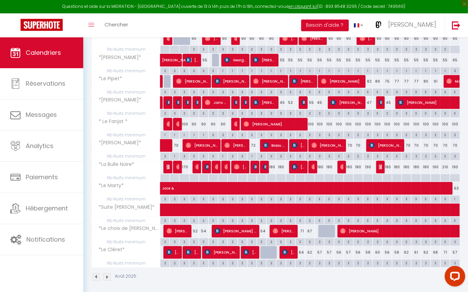
scroll to position [145, 0]
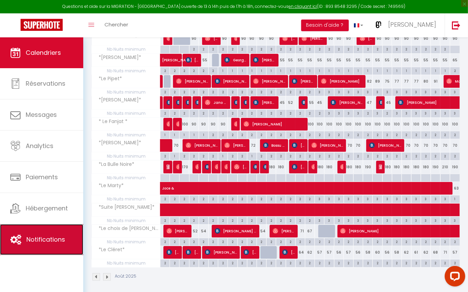
click at [37, 237] on span "Notifications" at bounding box center [45, 239] width 39 height 9
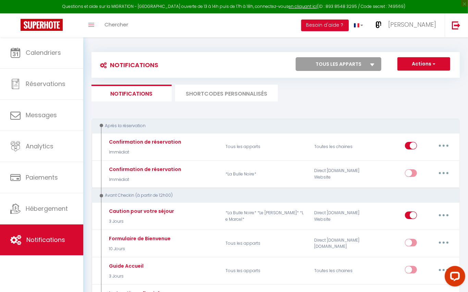
click at [231, 93] on li "SHORTCODES PERSONNALISÉS" at bounding box center [226, 93] width 103 height 17
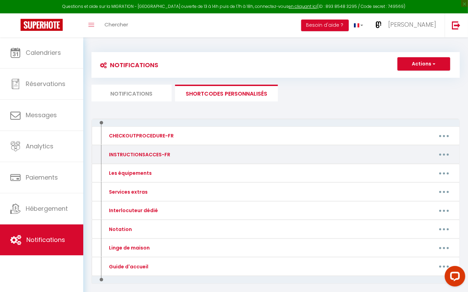
click at [443, 152] on button "button" at bounding box center [443, 154] width 19 height 11
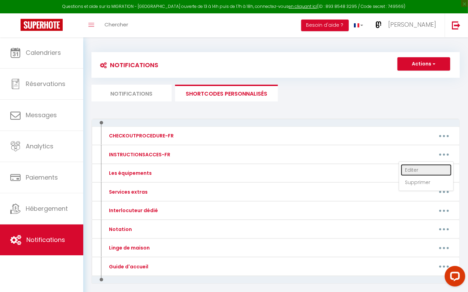
click at [419, 168] on link "Editer" at bounding box center [426, 170] width 51 height 12
type input "INSTRUCTIONSACCES-FR"
type textarea "Il ne vous reste plus qu’à poser vos valises, tout est fourni dans l’appartemen…"
type textarea "* Il est situé [RENTAL:ADDRESS] [GEOGRAPHIC_DATA]. * L'arrivée est possible uni…"
type textarea "* La maison a des petits volets bleu et est située [RENTAL:ADDRESS] 42520 VERAN…"
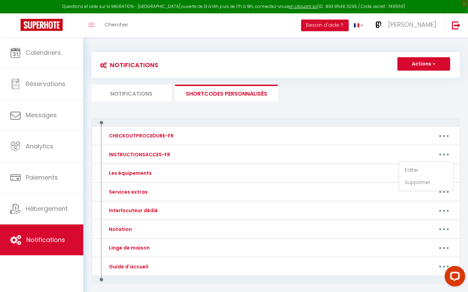
type textarea "Votre expérience commence ici : [URL][DOMAIN_NAME] * [GEOGRAPHIC_DATA] est situ…"
type textarea "* Il est situé [RENTAL:ADDRESS], [GEOGRAPHIC_DATA]. * [GEOGRAPHIC_DATA] Ancien …"
type textarea "* Il est situé [RENTAL:ADDRESS] en zone piétonne historique. * [GEOGRAPHIC_DATA…"
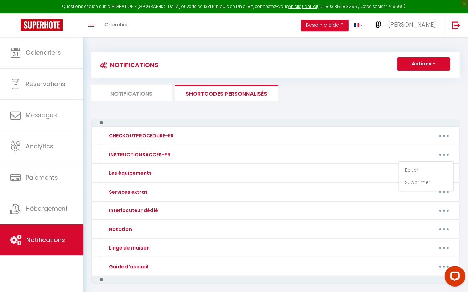
type textarea "* Il est situé [RENTAL:ADDRESS], à quelques mètres du [GEOGRAPHIC_DATA]. * Suiv…"
type textarea "* VISIONNEZ CETTE VIDEO POUR VOUS AIDER A TROUVER L'APPARTEMENT : [URL][DOMAIN_…"
type textarea "* Il est situé [RENTAL:ADDRESS], en zone historique piétonne * [GEOGRAPHIC_DATA…"
type textarea "* Il est situé [RENTAL:ADDRESS] 69420 CONDRIEU. * L'arrivée est possible unique…"
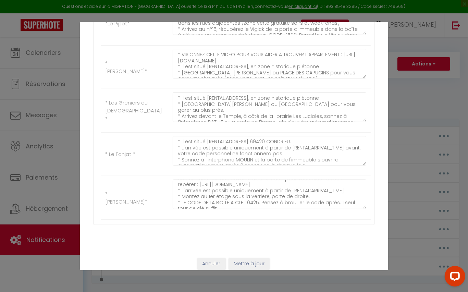
scroll to position [30, 0]
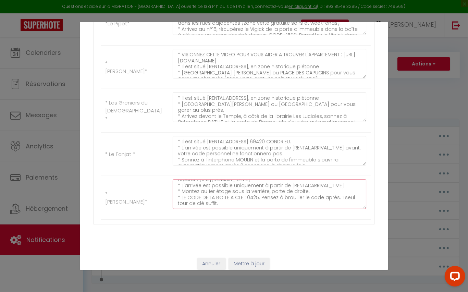
click at [256, 192] on textarea "* Il est situé [RENTAL:ADDRESS], à quelques mètres du [GEOGRAPHIC_DATA]. * [GEO…" at bounding box center [270, 193] width 194 height 29
type textarea "* Il est situé [RENTAL:ADDRESS], à quelques mètres du [GEOGRAPHIC_DATA]. * [GEO…"
click at [260, 258] on button "Mettre à jour" at bounding box center [248, 264] width 41 height 12
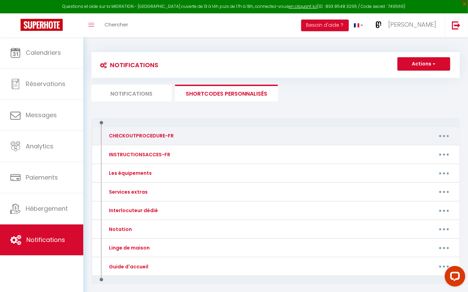
click at [443, 135] on icon "button" at bounding box center [444, 136] width 2 height 2
click at [418, 148] on link "Editer" at bounding box center [426, 152] width 51 height 12
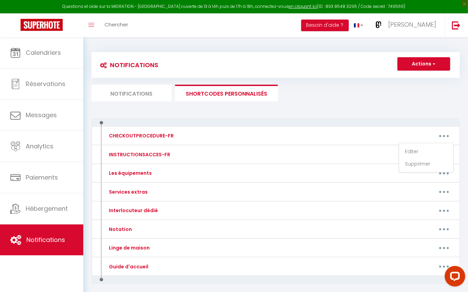
type input "CHECKOUTPROCEDURE-FR"
type textarea "Consignes pour votre départ."
type textarea "* Rangez votre vaisselle et libérez le frigo de votre nourriture et vos boisson…"
type textarea ">> Vous pouvez laisser déplier la table de massage si vous l'avez utilisée * Vi…"
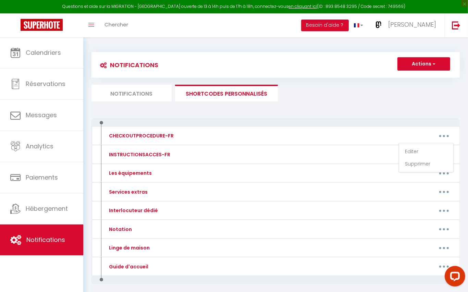
type textarea "* Nettoyez et rangez votre vaisselle, * Libérez le frigo de votre nourriture et…"
type textarea "* Vider le frigo et le congélateur de vos boissons et nourritures, * Nettoyer e…"
type textarea "* L [IPSUMD:SITAMETCO_ADIP] elitsed, doeiusm te incididu. >> Utla etdolo magnaa…"
type textarea "* Videz le frigo et le freezer de vos boissons et nourritures, * Lavez et range…"
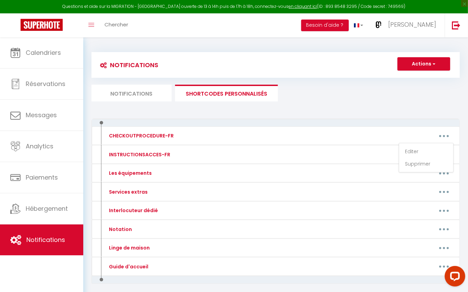
type textarea "* A [RENTAL:DEPARTURE_TIME] maximum, libérez le logement. * Videz le frigo et l…"
type textarea "* A [RENTAL:DEPARTURE_TIME] maximum, libérez le logement. * Regroupez vos servi…"
type textarea "* A [RENTAL:DEPARTURE_TIME] maximum, vous devez libérer le logement. * Regroupe…"
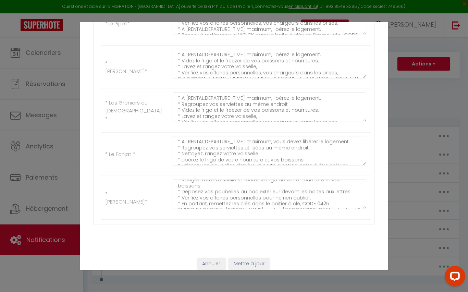
scroll to position [29, 0]
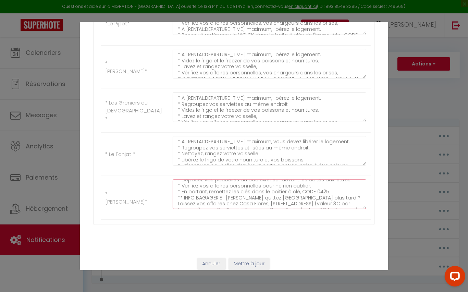
click at [323, 179] on textarea "* A [RENTAL:DEPARTURE_TIME] maximum, vous devez libérer le logement. * Regroupe…" at bounding box center [270, 193] width 194 height 29
type textarea "* A [RENTAL:DEPARTURE_TIME] maximum, vous devez libérer le logement. * Regroupe…"
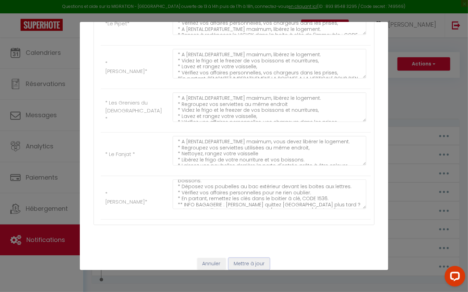
click at [256, 258] on button "Mettre à jour" at bounding box center [248, 264] width 41 height 12
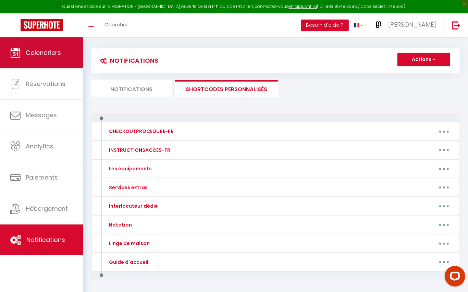
scroll to position [6, 0]
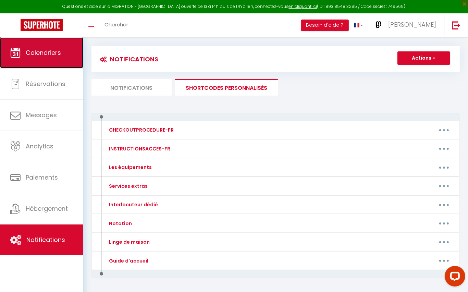
click at [55, 49] on span "Calendriers" at bounding box center [43, 52] width 35 height 9
